Goal: Information Seeking & Learning: Learn about a topic

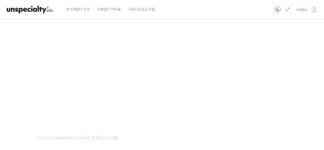
scroll to position [79, 0]
click at [265, 83] on div "기초부터 정확히, 브루잉 국가대표의 브루잉 AtoZ 클래스 10강: 블루밍, 뜸 – 로스팅 타입에 따라 뜸 시간을 다르게 해야 하는 이유 진행…" at bounding box center [133, 64] width 337 height 243
click at [262, 83] on div "기초부터 정확히, 브루잉 국가대표의 브루잉 AtoZ 클래스 10강: 블루밍, 뜸 – 로스팅 타입에 따라 뜸 시간을 다르게 해야 하는 이유 진행…" at bounding box center [133, 64] width 337 height 243
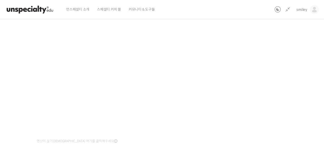
click at [262, 82] on div "기초부터 정확히, 브루잉 국가대표의 브루잉 AtoZ 클래스 10강: 블루밍, 뜸 – 로스팅 타입에 따라 뜸 시간을 다르게 해야 하는 이유 진행…" at bounding box center [133, 64] width 337 height 243
click at [267, 102] on div "기초부터 정확히, 브루잉 국가대표의 브루잉 AtoZ 클래스 10강: 블루밍, 뜸 – 로스팅 타입에 따라 뜸 시간을 다르게 해야 하는 이유 진행…" at bounding box center [133, 64] width 337 height 243
click at [266, 66] on div "기초부터 정확히, 브루잉 국가대표의 브루잉 AtoZ 클래스 10강: 블루밍, 뜸 – 로스팅 타입에 따라 뜸 시간을 다르게 해야 하는 이유 진행…" at bounding box center [133, 64] width 337 height 243
click at [255, 103] on div "기초부터 정확히, 브루잉 국가대표의 브루잉 AtoZ 클래스 10강: 블루밍, 뜸 – 로스팅 타입에 따라 뜸 시간을 다르게 해야 하는 이유 진행…" at bounding box center [133, 64] width 337 height 243
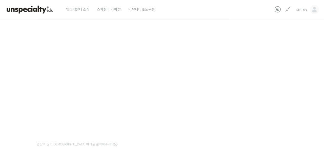
click at [261, 85] on div "기초부터 정확히, 브루잉 국가대표의 브루잉 AtoZ 클래스 10강: 블루밍, 뜸 – 로스팅 타입에 따라 뜸 시간을 다르게 해야 하는 이유 진행…" at bounding box center [133, 68] width 337 height 243
click at [259, 81] on div "기초부터 정확히, 브루잉 국가대표의 브루잉 AtoZ 클래스 10강: 블루밍, 뜸 – 로스팅 타입에 따라 뜸 시간을 다르게 해야 하는 이유 진행…" at bounding box center [133, 67] width 337 height 243
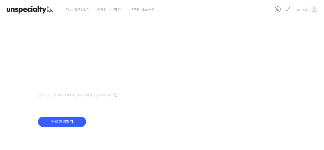
click at [259, 79] on div "기초부터 정확히, 브루잉 국가대표의 브루잉 AtoZ 클래스 10강: 블루밍, 뜸 – 로스팅 타입에 따라 뜸 시간을 다르게 해야 하는 이유 진행…" at bounding box center [133, 18] width 337 height 243
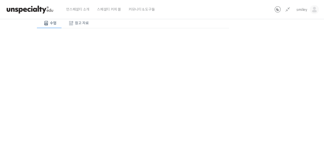
scroll to position [67, 0]
click at [273, 80] on div "기초부터 정확히, 브루잉 국가대표의 브루잉 AtoZ 클래스 10강: 블루밍, 뜸 – 로스팅 타입에 따라 뜸 시간을 다르게 해야 하는 이유 진행…" at bounding box center [133, 76] width 337 height 243
click at [273, 92] on div "기초부터 정확히, 브루잉 국가대표의 브루잉 AtoZ 클래스 10강: 블루밍, 뜸 – 로스팅 타입에 따라 뜸 시간을 다르게 해야 하는 이유 진행…" at bounding box center [133, 66] width 337 height 243
click at [287, 96] on div "기초부터 정확히, 브루잉 국가대표의 브루잉 AtoZ 클래스 10강: 블루밍, 뜸 – 로스팅 타입에 따라 뜸 시간을 다르게 해야 하는 이유 진행…" at bounding box center [133, 66] width 337 height 243
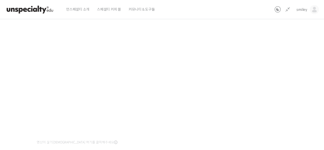
click at [266, 99] on div "기초부터 정확히, 브루잉 국가대표의 브루잉 AtoZ 클래스 10강: 블루밍, 뜸 – 로스팅 타입에 따라 뜸 시간을 다르게 해야 하는 이유 진행…" at bounding box center [133, 66] width 337 height 243
click at [267, 96] on div "기초부터 정확히, 브루잉 국가대표의 브루잉 AtoZ 클래스 10강: 블루밍, 뜸 – 로스팅 타입에 따라 뜸 시간을 다르게 해야 하는 이유 진행…" at bounding box center [133, 66] width 337 height 243
click at [260, 92] on div "기초부터 정확히, 브루잉 국가대표의 브루잉 AtoZ 클래스 10강: 블루밍, 뜸 – 로스팅 타입에 따라 뜸 시간을 다르게 해야 하는 이유 진행…" at bounding box center [133, 66] width 337 height 243
click at [260, 91] on div "기초부터 정확히, 브루잉 국가대표의 브루잉 AtoZ 클래스 10강: 블루밍, 뜸 – 로스팅 타입에 따라 뜸 시간을 다르게 해야 하는 이유 진행…" at bounding box center [133, 66] width 337 height 243
click at [262, 91] on div "기초부터 정확히, 브루잉 국가대표의 브루잉 AtoZ 클래스 10강: 블루밍, 뜸 – 로스팅 타입에 따라 뜸 시간을 다르게 해야 하는 이유 진행…" at bounding box center [133, 66] width 337 height 243
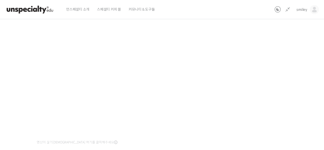
click at [261, 81] on div "기초부터 정확히, 브루잉 국가대표의 브루잉 AtoZ 클래스 10강: 블루밍, 뜸 – 로스팅 타입에 따라 뜸 시간을 다르게 해야 하는 이유 진행…" at bounding box center [133, 66] width 337 height 243
click at [260, 117] on div "기초부터 정확히, 브루잉 국가대표의 브루잉 AtoZ 클래스 10강: 블루밍, 뜸 – 로스팅 타입에 따라 뜸 시간을 다르게 해야 하는 이유 진행…" at bounding box center [133, 66] width 337 height 243
click at [269, 75] on div "기초부터 정확히, 브루잉 국가대표의 브루잉 AtoZ 클래스 10강: 블루밍, 뜸 – 로스팅 타입에 따라 뜸 시간을 다르게 해야 하는 이유 진행…" at bounding box center [133, 66] width 337 height 243
click at [255, 85] on div "기초부터 정확히, 브루잉 국가대표의 브루잉 AtoZ 클래스 10강: 블루밍, 뜸 – 로스팅 타입에 따라 뜸 시간을 다르게 해야 하는 이유 진행…" at bounding box center [133, 66] width 337 height 243
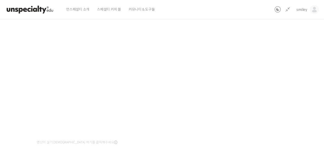
click at [283, 87] on div "기초부터 정확히, 브루잉 국가대표의 브루잉 AtoZ 클래스 10강: 블루밍, 뜸 – 로스팅 타입에 따라 뜸 시간을 다르게 해야 하는 이유 진행…" at bounding box center [133, 66] width 337 height 243
click at [286, 93] on div "기초부터 정확히, 브루잉 국가대표의 브루잉 AtoZ 클래스 10강: 블루밍, 뜸 – 로스팅 타입에 따라 뜸 시간을 다르게 해야 하는 이유 진행…" at bounding box center [133, 66] width 337 height 243
click at [283, 95] on div "기초부터 정확히, 브루잉 국가대표의 브루잉 AtoZ 클래스 10강: 블루밍, 뜸 – 로스팅 타입에 따라 뜸 시간을 다르게 해야 하는 이유 진행…" at bounding box center [133, 66] width 337 height 243
drag, startPoint x: 314, startPoint y: 88, endPoint x: 306, endPoint y: 87, distance: 8.1
click at [313, 88] on div "기초부터 정확히, 브루잉 국가대표의 브루잉 AtoZ 클래스 10강: 블루밍, 뜸 – 로스팅 타입에 따라 뜸 시간을 다르게 해야 하는 이유 진행…" at bounding box center [132, 67] width 387 height 261
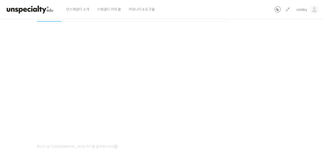
scroll to position [77, 0]
click at [276, 49] on div "기초부터 정확히, 브루잉 국가대표의 브루잉 AtoZ 클래스 10강: 블루밍, 뜸 – 로스팅 타입에 따라 뜸 시간을 다르게 해야 하는 이유 진행…" at bounding box center [133, 66] width 337 height 243
click at [279, 58] on div "기초부터 정확히, 브루잉 국가대표의 브루잉 AtoZ 클래스 10강: 블루밍, 뜸 – 로스팅 타입에 따라 뜸 시간을 다르게 해야 하는 이유 진행…" at bounding box center [133, 66] width 337 height 243
click at [280, 56] on div "기초부터 정확히, 브루잉 국가대표의 브루잉 AtoZ 클래스 10강: 블루밍, 뜸 – 로스팅 타입에 따라 뜸 시간을 다르게 해야 하는 이유 진행…" at bounding box center [133, 66] width 337 height 243
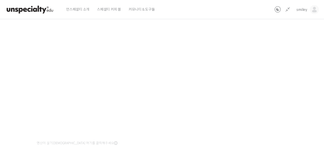
click at [277, 67] on div "기초부터 정확히, 브루잉 국가대표의 브루잉 AtoZ 클래스 10강: 블루밍, 뜸 – 로스팅 타입에 따라 뜸 시간을 다르게 해야 하는 이유 진행…" at bounding box center [133, 66] width 337 height 243
click at [270, 70] on div "기초부터 정확히, 브루잉 국가대표의 브루잉 AtoZ 클래스 10강: 블루밍, 뜸 – 로스팅 타입에 따라 뜸 시간을 다르게 해야 하는 이유 진행…" at bounding box center [133, 66] width 337 height 243
click at [283, 73] on div "기초부터 정확히, 브루잉 국가대표의 브루잉 AtoZ 클래스 10강: 블루밍, 뜸 – 로스팅 타입에 따라 뜸 시간을 다르게 해야 하는 이유 진행…" at bounding box center [133, 66] width 337 height 243
click at [283, 72] on div "기초부터 정확히, 브루잉 국가대표의 브루잉 AtoZ 클래스 10강: 블루밍, 뜸 – 로스팅 타입에 따라 뜸 시간을 다르게 해야 하는 이유 진행…" at bounding box center [133, 66] width 337 height 243
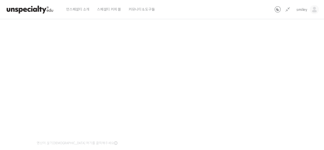
click at [283, 72] on div "기초부터 정확히, 브루잉 국가대표의 브루잉 AtoZ 클래스 10강: 블루밍, 뜸 – 로스팅 타입에 따라 뜸 시간을 다르게 해야 하는 이유 진행…" at bounding box center [133, 66] width 337 height 243
click at [275, 76] on div "기초부터 정확히, 브루잉 국가대표의 브루잉 AtoZ 클래스 10강: 블루밍, 뜸 – 로스팅 타입에 따라 뜸 시간을 다르게 해야 하는 이유 진행…" at bounding box center [133, 66] width 337 height 243
click at [268, 80] on div "기초부터 정확히, 브루잉 국가대표의 브루잉 AtoZ 클래스 10강: 블루밍, 뜸 – 로스팅 타입에 따라 뜸 시간을 다르게 해야 하는 이유 진행…" at bounding box center [133, 66] width 337 height 243
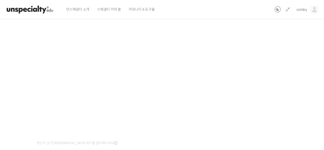
scroll to position [76, 0]
click at [268, 80] on div "기초부터 정확히, 브루잉 국가대표의 브루잉 AtoZ 클래스 10강: 블루밍, 뜸 – 로스팅 타입에 따라 뜸 시간을 다르게 해야 하는 이유 진행…" at bounding box center [133, 68] width 337 height 243
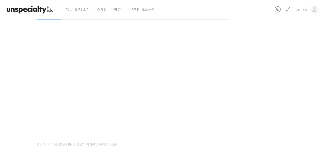
click at [250, 73] on div "기초부터 정확히, 브루잉 국가대표의 브루잉 AtoZ 클래스 10강: 블루밍, 뜸 – 로스팅 타입에 따라 뜸 시간을 다르게 해야 하는 이유 진행…" at bounding box center [133, 68] width 337 height 243
click at [293, 44] on div "기초부터 정확히, 브루잉 국가대표의 브루잉 AtoZ 클래스 10강: 블루밍, 뜸 – 로스팅 타입에 따라 뜸 시간을 다르게 해야 하는 이유 진행…" at bounding box center [133, 68] width 337 height 243
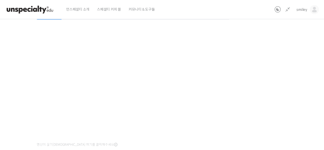
click at [262, 87] on div "기초부터 정확히, 브루잉 국가대표의 브루잉 AtoZ 클래스 10강: 블루밍, 뜸 – 로스팅 타입에 따라 뜸 시간을 다르게 해야 하는 이유 진행…" at bounding box center [133, 68] width 337 height 243
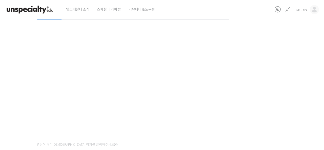
click at [259, 77] on div "기초부터 정확히, 브루잉 국가대표의 브루잉 AtoZ 클래스 10강: 블루밍, 뜸 – 로스팅 타입에 따라 뜸 시간을 다르게 해야 하는 이유 진행…" at bounding box center [133, 68] width 337 height 243
click at [250, 88] on div "기초부터 정확히, 브루잉 국가대표의 브루잉 AtoZ 클래스 10강: 블루밍, 뜸 – 로스팅 타입에 따라 뜸 시간을 다르게 해야 하는 이유 진행…" at bounding box center [133, 68] width 337 height 243
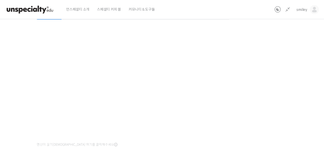
click at [249, 92] on div "기초부터 정확히, 브루잉 국가대표의 브루잉 AtoZ 클래스 10강: 블루밍, 뜸 – 로스팅 타입에 따라 뜸 시간을 다르게 해야 하는 이유 진행…" at bounding box center [133, 68] width 337 height 243
click at [268, 89] on div "기초부터 정확히, 브루잉 국가대표의 브루잉 AtoZ 클래스 10강: 블루밍, 뜸 – 로스팅 타입에 따라 뜸 시간을 다르게 해야 하는 이유 진행…" at bounding box center [133, 68] width 337 height 243
click at [266, 90] on div "기초부터 정확히, 브루잉 국가대표의 브루잉 AtoZ 클래스 10강: 블루밍, 뜸 – 로스팅 타입에 따라 뜸 시간을 다르게 해야 하는 이유 진행…" at bounding box center [133, 68] width 337 height 243
drag, startPoint x: 267, startPoint y: 96, endPoint x: 272, endPoint y: 92, distance: 6.1
click at [267, 96] on div "기초부터 정확히, 브루잉 국가대표의 브루잉 AtoZ 클래스 10강: 블루밍, 뜸 – 로스팅 타입에 따라 뜸 시간을 다르게 해야 하는 이유 진행…" at bounding box center [133, 68] width 337 height 243
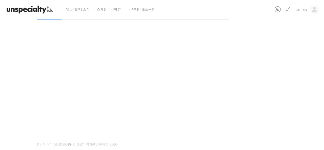
click at [263, 77] on div "기초부터 정확히, 브루잉 국가대표의 브루잉 AtoZ 클래스 10강: 블루밍, 뜸 – 로스팅 타입에 따라 뜸 시간을 다르게 해야 하는 이유 진행…" at bounding box center [133, 68] width 337 height 243
click at [268, 62] on div "기초부터 정확히, 브루잉 국가대표의 브루잉 AtoZ 클래스 10강: 블루밍, 뜸 – 로스팅 타입에 따라 뜸 시간을 다르게 해야 하는 이유 진행…" at bounding box center [133, 68] width 337 height 243
click at [262, 119] on div "기초부터 정확히, 브루잉 국가대표의 브루잉 AtoZ 클래스 10강: 블루밍, 뜸 – 로스팅 타입에 따라 뜸 시간을 다르게 해야 하는 이유 진행…" at bounding box center [133, 68] width 337 height 243
click at [259, 121] on div "기초부터 정확히, 브루잉 국가대표의 브루잉 AtoZ 클래스 10강: 블루밍, 뜸 – 로스팅 타입에 따라 뜸 시간을 다르게 해야 하는 이유 진행…" at bounding box center [133, 68] width 337 height 243
click at [256, 119] on div "기초부터 정확히, 브루잉 국가대표의 브루잉 AtoZ 클래스 10강: 블루밍, 뜸 – 로스팅 타입에 따라 뜸 시간을 다르게 해야 하는 이유 진행…" at bounding box center [133, 68] width 337 height 243
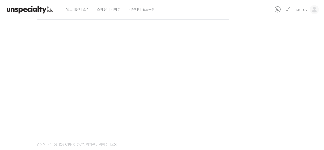
click at [259, 114] on div "기초부터 정확히, 브루잉 국가대표의 브루잉 AtoZ 클래스 10강: 블루밍, 뜸 – 로스팅 타입에 따라 뜸 시간을 다르게 해야 하는 이유 진행…" at bounding box center [133, 68] width 337 height 243
click at [242, 95] on div "기초부터 정확히, 브루잉 국가대표의 브루잉 AtoZ 클래스 10강: 블루밍, 뜸 – 로스팅 타입에 따라 뜸 시간을 다르게 해야 하는 이유 진행…" at bounding box center [133, 68] width 337 height 243
click at [264, 101] on div "기초부터 정확히, 브루잉 국가대표의 브루잉 AtoZ 클래스 10강: 블루밍, 뜸 – 로스팅 타입에 따라 뜸 시간을 다르게 해야 하는 이유 진행…" at bounding box center [133, 68] width 337 height 243
click at [274, 83] on div "기초부터 정확히, 브루잉 국가대표의 브루잉 AtoZ 클래스 10강: 블루밍, 뜸 – 로스팅 타입에 따라 뜸 시간을 다르게 해야 하는 이유 진행…" at bounding box center [133, 68] width 337 height 243
click at [272, 84] on div "기초부터 정확히, 브루잉 국가대표의 브루잉 AtoZ 클래스 10강: 블루밍, 뜸 – 로스팅 타입에 따라 뜸 시간을 다르게 해야 하는 이유 진행…" at bounding box center [133, 68] width 337 height 243
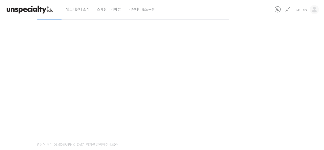
click at [265, 83] on div "기초부터 정확히, 브루잉 국가대표의 브루잉 AtoZ 클래스 10강: 블루밍, 뜸 – 로스팅 타입에 따라 뜸 시간을 다르게 해야 하는 이유 진행…" at bounding box center [133, 68] width 337 height 243
click at [264, 83] on div "기초부터 정확히, 브루잉 국가대표의 브루잉 AtoZ 클래스 10강: 블루밍, 뜸 – 로스팅 타입에 따라 뜸 시간을 다르게 해야 하는 이유 진행…" at bounding box center [133, 68] width 337 height 243
click at [264, 102] on div "기초부터 정확히, 브루잉 국가대표의 브루잉 AtoZ 클래스 10강: 블루밍, 뜸 – 로스팅 타입에 따라 뜸 시간을 다르게 해야 하는 이유 진행…" at bounding box center [133, 68] width 337 height 243
click at [295, 98] on div "기초부터 정확히, 브루잉 국가대표의 브루잉 AtoZ 클래스 10강: 블루밍, 뜸 – 로스팅 타입에 따라 뜸 시간을 다르게 해야 하는 이유 진행…" at bounding box center [133, 68] width 337 height 243
click at [263, 91] on div "기초부터 정확히, 브루잉 국가대표의 브루잉 AtoZ 클래스 10강: 블루밍, 뜸 – 로스팅 타입에 따라 뜸 시간을 다르게 해야 하는 이유 진행…" at bounding box center [133, 68] width 337 height 243
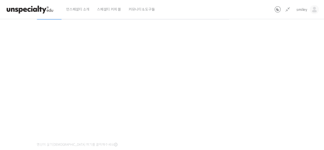
click at [244, 81] on div "기초부터 정확히, 브루잉 국가대표의 브루잉 AtoZ 클래스 10강: 블루밍, 뜸 – 로스팅 타입에 따라 뜸 시간을 다르게 해야 하는 이유 진행…" at bounding box center [133, 68] width 337 height 243
click at [290, 112] on div "기초부터 정확히, 브루잉 국가대표의 브루잉 AtoZ 클래스 10강: 블루밍, 뜸 – 로스팅 타입에 따라 뜸 시간을 다르게 해야 하는 이유 진행…" at bounding box center [133, 68] width 337 height 243
click at [270, 49] on div "기초부터 정확히, 브루잉 국가대표의 브루잉 AtoZ 클래스 10강: 블루밍, 뜸 – 로스팅 타입에 따라 뜸 시간을 다르게 해야 하는 이유 진행…" at bounding box center [133, 69] width 337 height 243
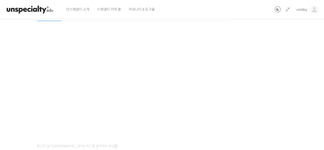
drag, startPoint x: 258, startPoint y: 64, endPoint x: 260, endPoint y: 63, distance: 2.6
click at [258, 64] on div "기초부터 정확히, 브루잉 국가대표의 브루잉 AtoZ 클래스 10강: 블루밍, 뜸 – 로스팅 타입에 따라 뜸 시간을 다르게 해야 하는 이유 진행…" at bounding box center [133, 69] width 337 height 243
click at [262, 65] on div "기초부터 정확히, 브루잉 국가대표의 브루잉 AtoZ 클래스 10강: 블루밍, 뜸 – 로스팅 타입에 따라 뜸 시간을 다르게 해야 하는 이유 진행…" at bounding box center [133, 69] width 337 height 243
click at [259, 66] on div "기초부터 정확히, 브루잉 국가대표의 브루잉 AtoZ 클래스 10강: 블루밍, 뜸 – 로스팅 타입에 따라 뜸 시간을 다르게 해야 하는 이유 진행…" at bounding box center [133, 69] width 337 height 243
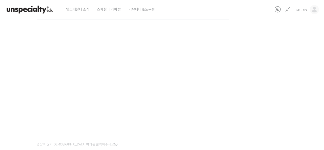
click at [259, 72] on div "기초부터 정확히, 브루잉 국가대표의 브루잉 AtoZ 클래스 10강: 블루밍, 뜸 – 로스팅 타입에 따라 뜸 시간을 다르게 해야 하는 이유 진행…" at bounding box center [133, 68] width 337 height 243
click at [257, 78] on div "기초부터 정확히, 브루잉 국가대표의 브루잉 AtoZ 클래스 10강: 블루밍, 뜸 – 로스팅 타입에 따라 뜸 시간을 다르게 해야 하는 이유 진행…" at bounding box center [133, 68] width 337 height 243
click at [276, 74] on div "기초부터 정확히, 브루잉 국가대표의 브루잉 AtoZ 클래스 10강: 블루밍, 뜸 – 로스팅 타입에 따라 뜸 시간을 다르게 해야 하는 이유 진행…" at bounding box center [133, 68] width 337 height 243
click at [260, 70] on div "기초부터 정확히, 브루잉 국가대표의 브루잉 AtoZ 클래스 10강: 블루밍, 뜸 – 로스팅 타입에 따라 뜸 시간을 다르게 해야 하는 이유 진행…" at bounding box center [133, 68] width 337 height 243
click at [259, 77] on div "기초부터 정확히, 브루잉 국가대표의 브루잉 AtoZ 클래스 10강: 블루밍, 뜸 – 로스팅 타입에 따라 뜸 시간을 다르게 해야 하는 이유 진행…" at bounding box center [133, 68] width 337 height 243
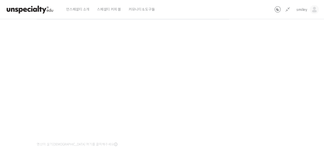
click at [269, 81] on div "기초부터 정확히, 브루잉 국가대표의 브루잉 AtoZ 클래스 10강: 블루밍, 뜸 – 로스팅 타입에 따라 뜸 시간을 다르게 해야 하는 이유 진행…" at bounding box center [133, 68] width 337 height 243
click at [261, 66] on div "기초부터 정확히, 브루잉 국가대표의 브루잉 AtoZ 클래스 10강: 블루밍, 뜸 – 로스팅 타입에 따라 뜸 시간을 다르게 해야 하는 이유 진행…" at bounding box center [133, 68] width 337 height 243
click at [261, 67] on div "기초부터 정확히, 브루잉 국가대표의 브루잉 AtoZ 클래스 10강: 블루밍, 뜸 – 로스팅 타입에 따라 뜸 시간을 다르게 해야 하는 이유 진행…" at bounding box center [133, 68] width 337 height 243
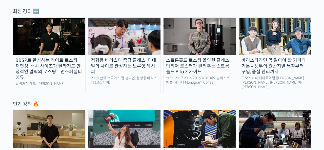
scroll to position [178, 0]
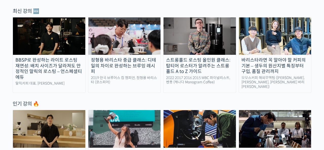
click at [121, 49] on img at bounding box center [124, 35] width 72 height 37
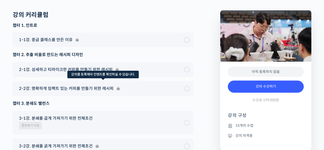
scroll to position [1484, 0]
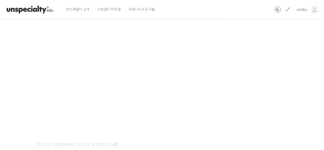
scroll to position [275, 0]
click at [281, 110] on div "기초부터 정확히, 브루잉 국가대표의 브루잉 AtoZ 클래스 10강: 블루밍, 뜸 – 로스팅 타입에 따라 뜸 시간을 다르게 해야 하는 이유 진행…" at bounding box center [133, 68] width 337 height 243
click at [279, 106] on div "기초부터 정확히, 브루잉 국가대표의 브루잉 AtoZ 클래스 10강: 블루밍, 뜸 – 로스팅 타입에 따라 뜸 시간을 다르게 해야 하는 이유 진행…" at bounding box center [133, 68] width 337 height 243
click at [278, 102] on div "기초부터 정확히, 브루잉 국가대표의 브루잉 AtoZ 클래스 10강: 블루밍, 뜸 – 로스팅 타입에 따라 뜸 시간을 다르게 해야 하는 이유 진행…" at bounding box center [133, 68] width 337 height 243
click at [273, 90] on div "기초부터 정확히, 브루잉 국가대표의 브루잉 AtoZ 클래스 10강: 블루밍, 뜸 – 로스팅 타입에 따라 뜸 시간을 다르게 해야 하는 이유 진행…" at bounding box center [133, 68] width 337 height 243
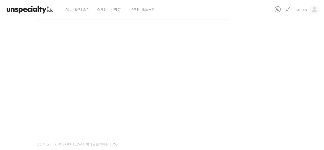
click at [283, 65] on div "기초부터 정확히, 브루잉 국가대표의 브루잉 AtoZ 클래스 10강: 블루밍, 뜸 – 로스팅 타입에 따라 뜸 시간을 다르게 해야 하는 이유 진행…" at bounding box center [133, 68] width 337 height 243
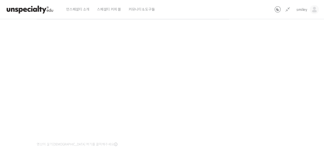
click at [283, 65] on div "기초부터 정확히, 브루잉 국가대표의 브루잉 AtoZ 클래스 10강: 블루밍, 뜸 – 로스팅 타입에 따라 뜸 시간을 다르게 해야 하는 이유 진행…" at bounding box center [133, 68] width 337 height 243
click at [282, 65] on div "기초부터 정확히, 브루잉 국가대표의 브루잉 AtoZ 클래스 10강: 블루밍, 뜸 – 로스팅 타입에 따라 뜸 시간을 다르게 해야 하는 이유 진행…" at bounding box center [133, 68] width 337 height 243
click at [282, 58] on div "기초부터 정확히, 브루잉 국가대표의 브루잉 AtoZ 클래스 10강: 블루밍, 뜸 – 로스팅 타입에 따라 뜸 시간을 다르게 해야 하는 이유 진행…" at bounding box center [133, 68] width 337 height 243
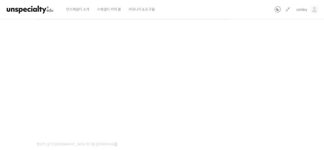
click at [282, 58] on div "기초부터 정확히, 브루잉 국가대표의 브루잉 AtoZ 클래스 10강: 블루밍, 뜸 – 로스팅 타입에 따라 뜸 시간을 다르게 해야 하는 이유 진행…" at bounding box center [133, 68] width 337 height 243
click at [268, 87] on div "기초부터 정확히, 브루잉 국가대표의 브루잉 AtoZ 클래스 10강: 블루밍, 뜸 – 로스팅 타입에 따라 뜸 시간을 다르게 해야 하는 이유 진행…" at bounding box center [133, 68] width 337 height 243
click at [262, 127] on div "기초부터 정확히, 브루잉 국가대표의 브루잉 AtoZ 클래스 10강: 블루밍, 뜸 – 로스팅 타입에 따라 뜸 시간을 다르게 해야 하는 이유 진행…" at bounding box center [133, 68] width 337 height 243
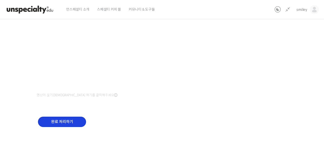
click at [69, 122] on input "완료 처리하기" at bounding box center [62, 122] width 48 height 10
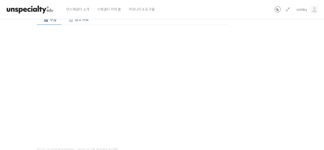
scroll to position [5, 0]
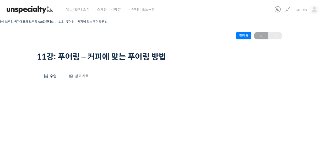
click at [85, 75] on span "참고 자료" at bounding box center [82, 76] width 14 height 5
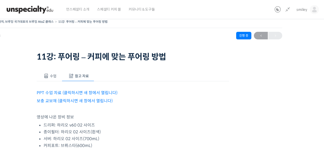
click at [98, 91] on link "PPT 수업 자료 (클릭하시면 새 창에서 열립니다)" at bounding box center [77, 92] width 81 height 5
click at [74, 100] on link "보충 교보재 (클릭하시면 새 창에서 열립니다)" at bounding box center [75, 100] width 76 height 5
click at [50, 74] on span "수업" at bounding box center [53, 76] width 7 height 5
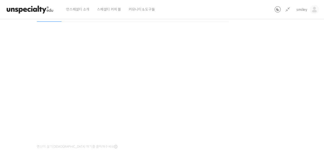
scroll to position [61, 0]
click at [250, 76] on div "기초부터 정확히, 브루잉 국가대표의 브루잉 AtoZ 클래스 11강: 푸어링 – 커피에 맞는 푸어링 방법 진행 중 수업 14 / 23 진행 중 …" at bounding box center [133, 79] width 337 height 234
click at [230, 55] on div "기초부터 정확히, 브루잉 국가대표의 브루잉 AtoZ 클래스 11강: 푸어링 – 커피에 맞는 푸어링 방법 진행 중 수업 14 / 23 진행 중 …" at bounding box center [133, 79] width 337 height 234
click at [289, 10] on icon at bounding box center [288, 10] width 6 height 6
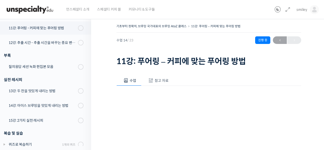
scroll to position [0, 0]
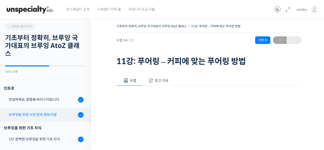
click at [51, 112] on div "브루잉을 위한 사전 준비 튜토리얼" at bounding box center [43, 115] width 68 height 6
click at [51, 113] on div "브루잉을 위한 사전 준비 튜토리얼" at bounding box center [43, 115] width 68 height 6
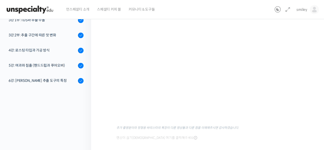
scroll to position [55, 0]
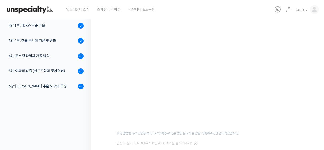
click at [241, 138] on div "추가 촬영분이라 정형용 바리스타의 복장이 다른 영상들과 다른 점을 이해해주시면 감사하겠습니다. 영상이 끊기[DEMOGRAPHIC_DATA]를 …" at bounding box center [208, 85] width 185 height 125
drag, startPoint x: 166, startPoint y: 133, endPoint x: 205, endPoint y: 133, distance: 39.5
click at [202, 133] on sub "추가 촬영분이라 정형용 바리스타의 복장이 다른 영상들과 다른 점을 이해해주시면 감사하겠습니다." at bounding box center [177, 134] width 122 height 4
click at [205, 133] on sub "추가 촬영분이라 정형용 바리스타의 복장이 다른 영상들과 다른 점을 이해해주시면 감사하겠습니다." at bounding box center [177, 134] width 122 height 4
drag, startPoint x: 216, startPoint y: 134, endPoint x: 226, endPoint y: 134, distance: 10.4
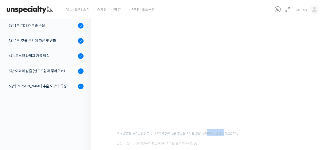
click at [224, 134] on sub "추가 촬영분이라 정형용 바리스타의 복장이 다른 영상들과 다른 점을 이해해주시면 감사하겠습니다." at bounding box center [177, 134] width 122 height 4
click at [226, 134] on sub "추가 촬영분이라 정형용 바리스타의 복장이 다른 영상들과 다른 점을 이해해주시면 감사하겠습니다." at bounding box center [177, 134] width 122 height 4
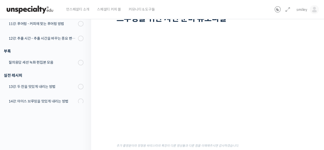
scroll to position [48, 0]
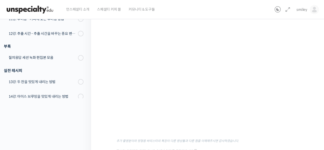
click at [101, 108] on div "기초부터 정확히, 브루잉 국가대표의 브루잉 AtoZ 클래스 브루잉을 위한 사전 준비 튜토리얼 완료함 수업 2 / 23 완료함 ← 이전 다음 →…" at bounding box center [208, 77] width 235 height 221
click at [108, 121] on div "기초부터 정확히, 브루잉 국가대표의 브루잉 AtoZ 클래스 브루잉을 위한 사전 준비 튜토리얼 완료함 수업 2 / 23 완료함 ← 이전 다음 →…" at bounding box center [208, 77] width 235 height 221
click at [107, 103] on div "기초부터 정확히, 브루잉 국가대표의 브루잉 AtoZ 클래스 브루잉을 위한 사전 준비 튜토리얼 완료함 수업 2 / 23 완료함 ← 이전 다음 →…" at bounding box center [208, 77] width 235 height 221
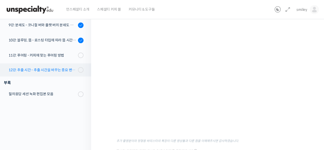
scroll to position [213, 0]
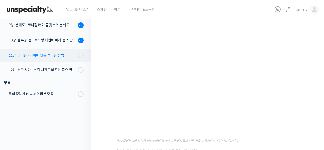
click at [35, 56] on div "11강: 푸어링 - 커피에 맞는 푸어링 방법" at bounding box center [43, 56] width 68 height 6
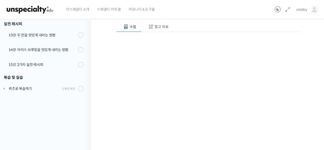
scroll to position [57, 0]
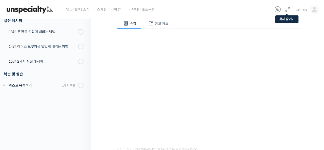
click at [287, 11] on icon at bounding box center [288, 10] width 6 height 6
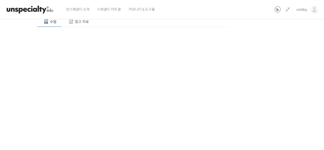
scroll to position [59, 0]
click at [253, 95] on div "기초부터 정확히, 브루잉 국가대표의 브루잉 AtoZ 클래스 11강: 푸어링 – 커피에 맞는 푸어링 방법 진행 중 수업 14 / 23 진행 중 …" at bounding box center [133, 81] width 337 height 234
click at [253, 96] on div "기초부터 정확히, 브루잉 국가대표의 브루잉 AtoZ 클래스 11강: 푸어링 – 커피에 맞는 푸어링 방법 진행 중 수업 14 / 23 진행 중 …" at bounding box center [133, 81] width 337 height 234
click at [278, 101] on div "기초부터 정확히, 브루잉 국가대표의 브루잉 AtoZ 클래스 11강: 푸어링 – 커피에 맞는 푸어링 방법 진행 중 수업 14 / 23 진행 중 …" at bounding box center [133, 81] width 337 height 234
